Goal: Transaction & Acquisition: Subscribe to service/newsletter

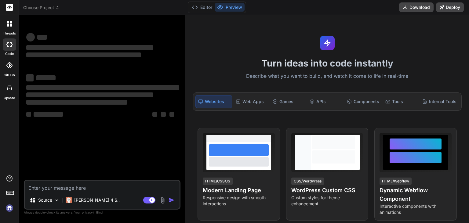
click at [11, 69] on div at bounding box center [9, 65] width 13 height 13
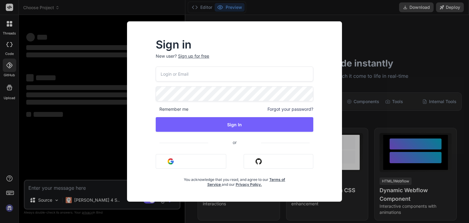
click at [302, 168] on button "Sign in with Github" at bounding box center [279, 161] width 70 height 15
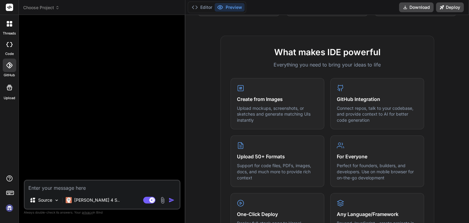
scroll to position [211, 0]
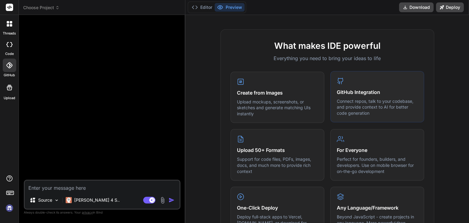
click at [367, 106] on p "Connect repos, talk to your codebase, and provide context to AI for better code…" at bounding box center [377, 107] width 81 height 18
click at [353, 92] on h4 "GitHub Integration" at bounding box center [377, 92] width 81 height 7
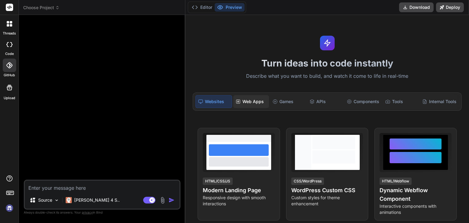
click at [245, 105] on div "Web Apps" at bounding box center [251, 101] width 36 height 13
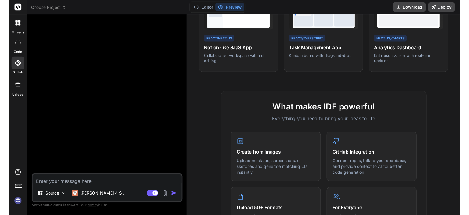
scroll to position [140, 0]
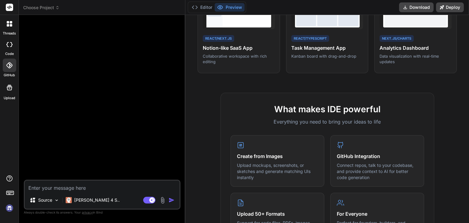
click at [9, 65] on icon at bounding box center [9, 65] width 6 height 6
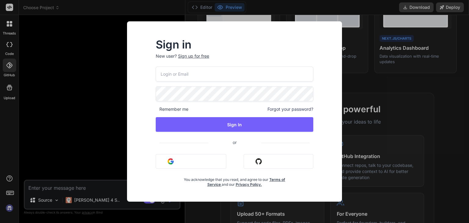
click at [381, 125] on div "Sign in New user? Sign up for free Remember me Forgot your password? Sign In or…" at bounding box center [234, 111] width 469 height 223
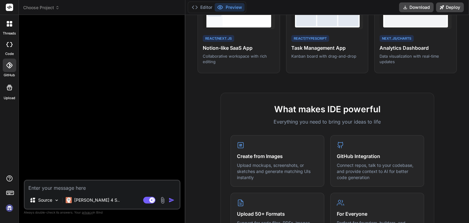
click at [9, 209] on img at bounding box center [9, 208] width 10 height 10
click at [7, 209] on img at bounding box center [9, 208] width 10 height 10
click at [9, 72] on div at bounding box center [9, 65] width 13 height 13
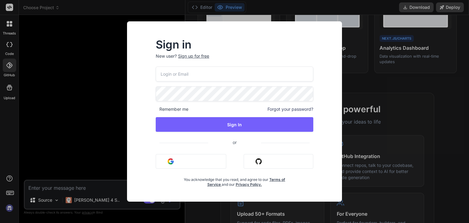
click at [257, 163] on img "button" at bounding box center [258, 161] width 6 height 6
click at [269, 168] on button "Sign in with Github" at bounding box center [279, 161] width 70 height 15
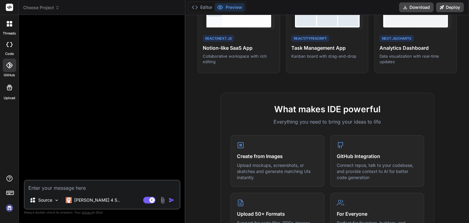
type textarea "x"
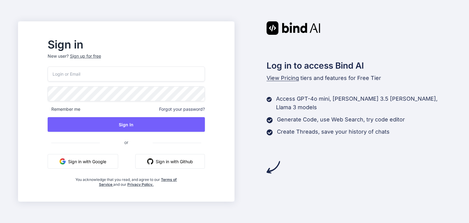
click at [170, 159] on button "Sign in with Github" at bounding box center [170, 161] width 70 height 15
click at [188, 159] on button "Sign in with Github" at bounding box center [170, 161] width 70 height 15
